Goal: Complete application form: Complete application form

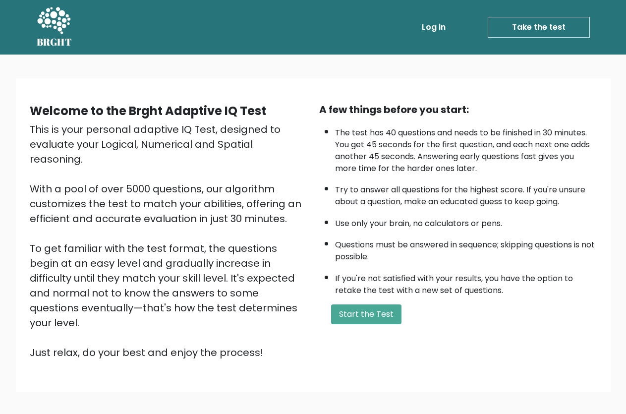
click at [358, 320] on button "Start the Test" at bounding box center [366, 314] width 70 height 20
click at [383, 317] on div "A few things before you start: The test has 40 questions and needs to be finish…" at bounding box center [457, 231] width 289 height 258
click at [377, 324] on button "Start the Test" at bounding box center [366, 314] width 70 height 20
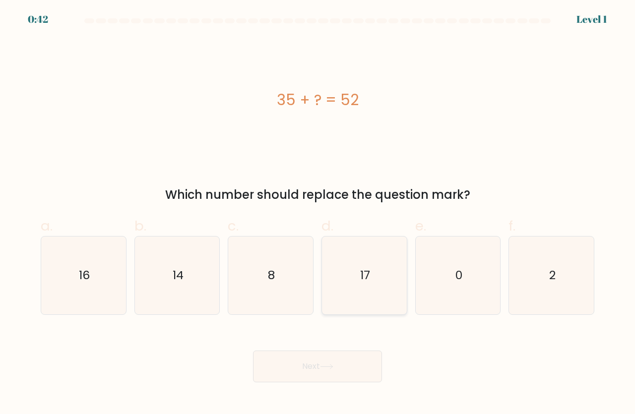
click at [364, 280] on text "17" at bounding box center [365, 275] width 10 height 16
click at [318, 214] on input "d. 17" at bounding box center [317, 210] width 0 height 6
radio input "true"
click at [337, 365] on button "Next" at bounding box center [317, 366] width 129 height 32
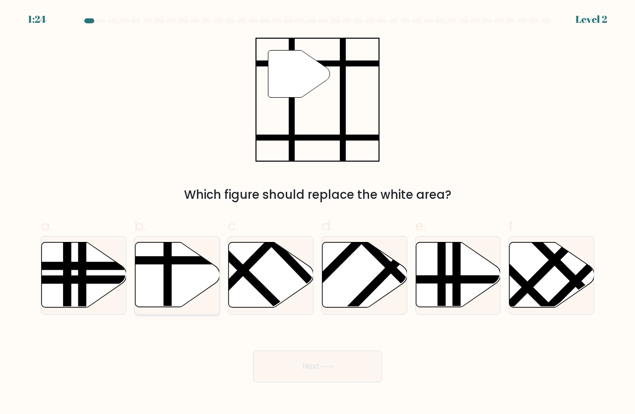
click at [152, 298] on icon at bounding box center [177, 274] width 85 height 65
click at [317, 214] on input "b." at bounding box center [317, 210] width 0 height 6
radio input "true"
click at [289, 356] on button "Next" at bounding box center [317, 366] width 129 height 32
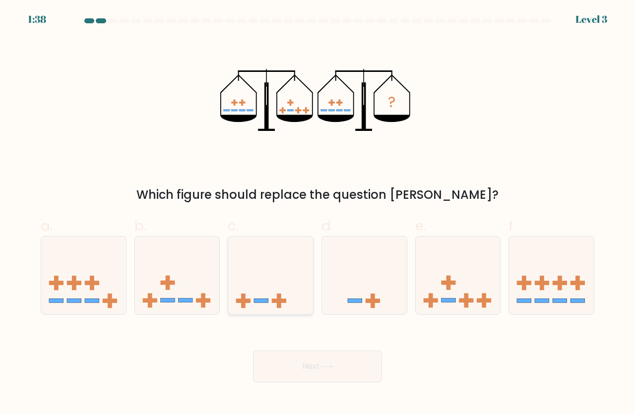
click at [257, 294] on icon at bounding box center [270, 275] width 85 height 70
click at [317, 214] on input "c." at bounding box center [317, 210] width 0 height 6
radio input "true"
click at [284, 379] on button "Next" at bounding box center [317, 366] width 129 height 32
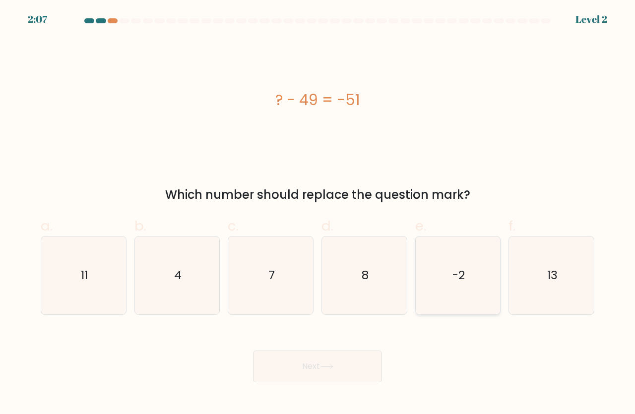
click at [459, 285] on icon "-2" at bounding box center [458, 275] width 78 height 78
click at [318, 214] on input "e. -2" at bounding box center [317, 210] width 0 height 6
radio input "true"
click at [329, 364] on icon at bounding box center [326, 366] width 13 height 5
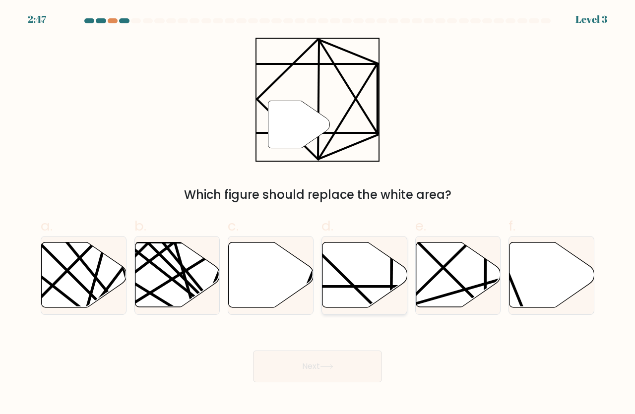
click at [344, 291] on icon at bounding box center [364, 274] width 85 height 65
click at [318, 214] on input "d." at bounding box center [317, 210] width 0 height 6
radio input "true"
click at [315, 359] on button "Next" at bounding box center [317, 366] width 129 height 32
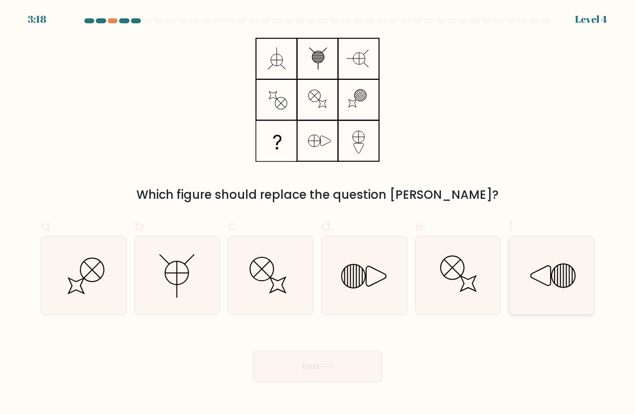
click at [571, 289] on icon at bounding box center [551, 275] width 78 height 78
click at [546, 286] on icon at bounding box center [551, 275] width 78 height 78
click at [318, 214] on input "f." at bounding box center [317, 210] width 0 height 6
radio input "true"
click at [298, 355] on button "Next" at bounding box center [317, 366] width 129 height 32
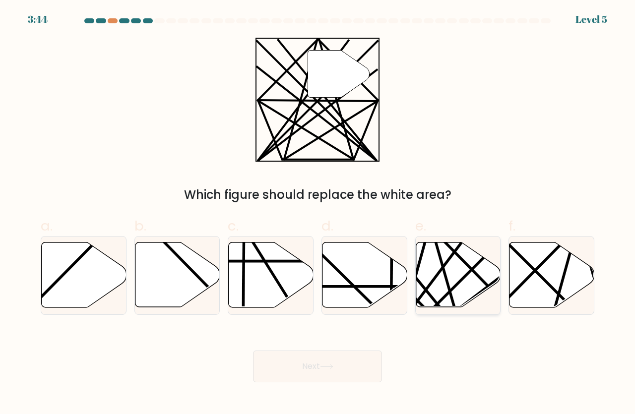
click at [439, 297] on icon at bounding box center [457, 274] width 85 height 65
click at [318, 214] on input "e." at bounding box center [317, 210] width 0 height 6
radio input "true"
click at [342, 355] on button "Next" at bounding box center [317, 366] width 129 height 32
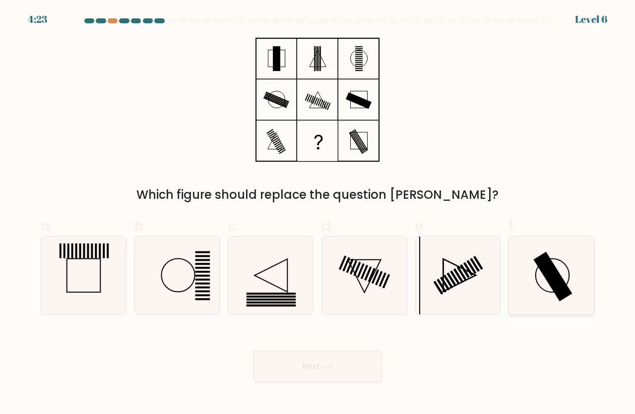
click at [536, 287] on icon at bounding box center [551, 275] width 78 height 78
click at [318, 214] on input "f." at bounding box center [317, 210] width 0 height 6
radio input "true"
click at [336, 376] on button "Next" at bounding box center [317, 366] width 129 height 32
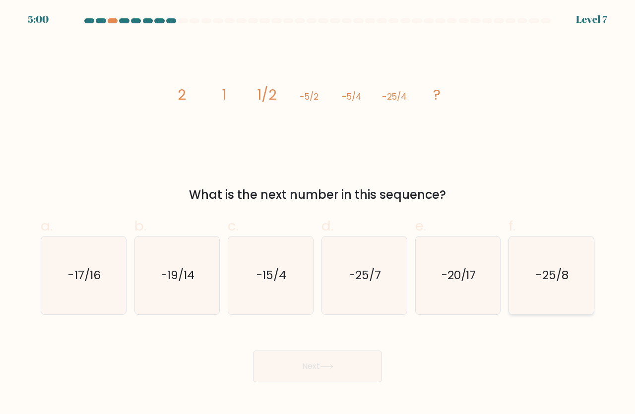
click at [537, 277] on text "-25/8" at bounding box center [552, 275] width 32 height 16
click at [318, 214] on input "f. -25/8" at bounding box center [317, 210] width 0 height 6
radio input "true"
click at [357, 369] on button "Next" at bounding box center [317, 366] width 129 height 32
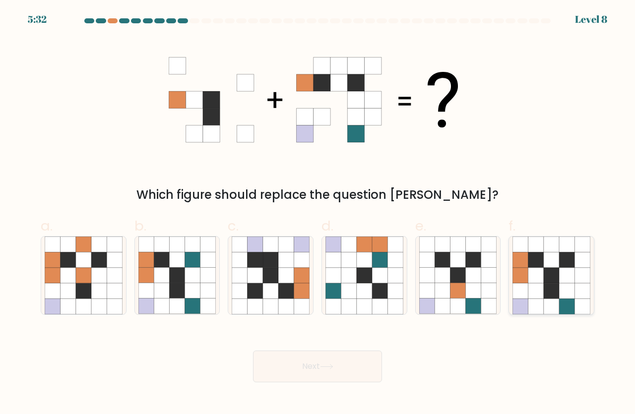
click at [567, 254] on icon at bounding box center [566, 259] width 15 height 15
click at [318, 214] on input "f." at bounding box center [317, 210] width 0 height 6
radio input "true"
click at [370, 364] on button "Next" at bounding box center [317, 366] width 129 height 32
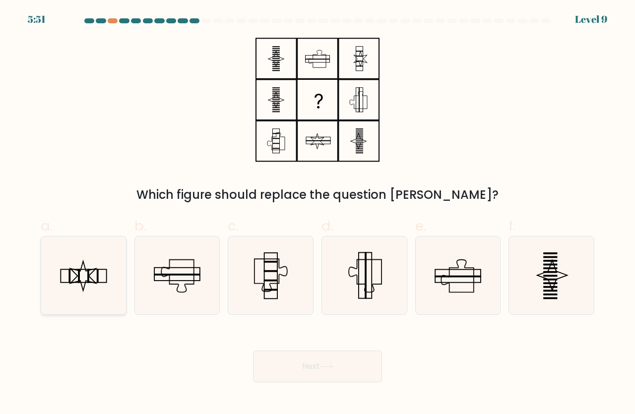
click at [110, 264] on icon at bounding box center [84, 275] width 78 height 78
click at [317, 214] on input "a." at bounding box center [317, 210] width 0 height 6
radio input "true"
click at [297, 372] on button "Next" at bounding box center [317, 366] width 129 height 32
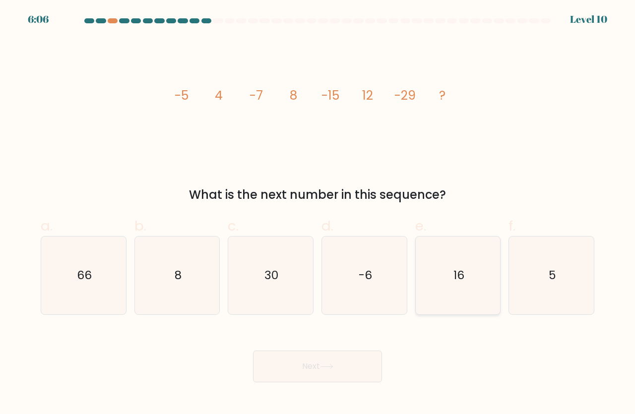
click at [456, 288] on icon "16" at bounding box center [458, 275] width 78 height 78
click at [318, 214] on input "e. 16" at bounding box center [317, 210] width 0 height 6
radio input "true"
click at [367, 351] on button "Next" at bounding box center [317, 366] width 129 height 32
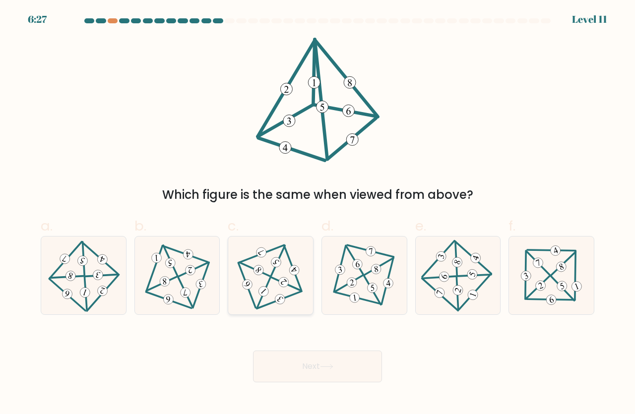
click at [286, 275] on icon at bounding box center [270, 275] width 63 height 62
click at [317, 214] on input "c." at bounding box center [317, 210] width 0 height 6
radio input "true"
click at [272, 367] on button "Next" at bounding box center [317, 366] width 129 height 32
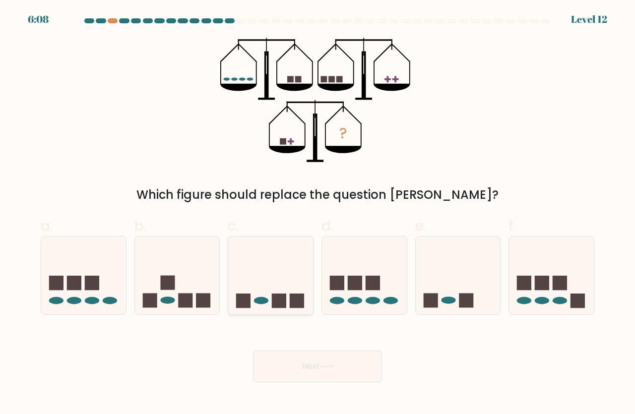
click at [281, 302] on rect at bounding box center [279, 300] width 14 height 14
click at [317, 214] on input "c." at bounding box center [317, 210] width 0 height 6
radio input "true"
click at [284, 354] on button "Next" at bounding box center [317, 366] width 129 height 32
